Goal: Task Accomplishment & Management: Manage account settings

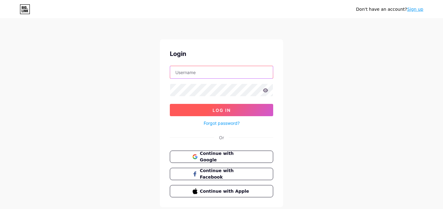
type input "[EMAIL_ADDRESS][DOMAIN_NAME]"
click at [201, 114] on button "Log In" at bounding box center [221, 110] width 103 height 12
